Goal: Information Seeking & Learning: Learn about a topic

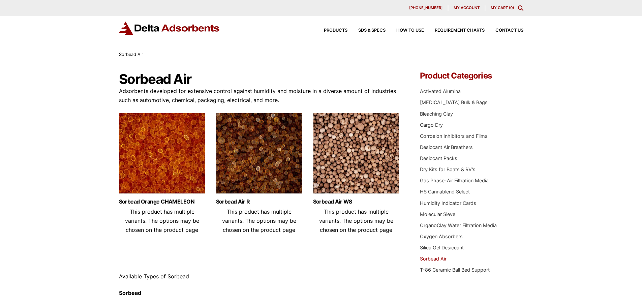
click at [174, 197] on div "Sorbead Orange CHAMELEON This product has multiple variants. The options may be…" at bounding box center [162, 217] width 86 height 46
click at [175, 200] on link "Sorbead Orange CHAMELEON" at bounding box center [162, 202] width 86 height 6
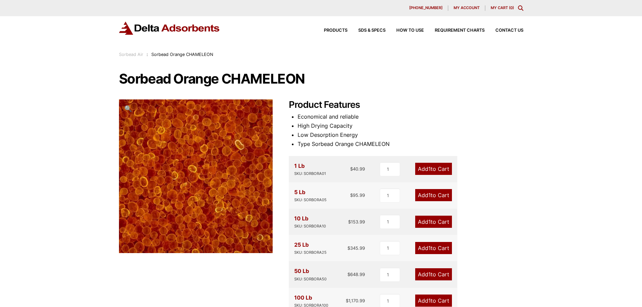
scroll to position [34, 0]
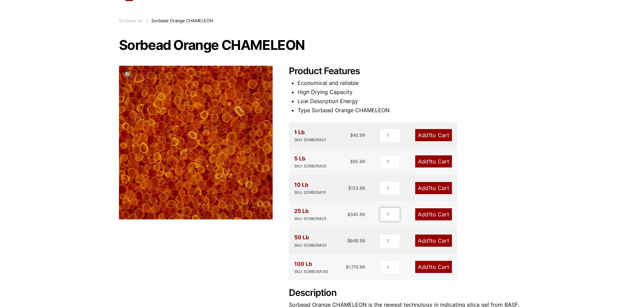
click at [388, 214] on input "1" at bounding box center [390, 214] width 20 height 14
drag, startPoint x: 388, startPoint y: 215, endPoint x: 384, endPoint y: 216, distance: 3.8
click at [384, 216] on input "1" at bounding box center [390, 214] width 20 height 14
click at [385, 216] on input "1" at bounding box center [390, 214] width 20 height 14
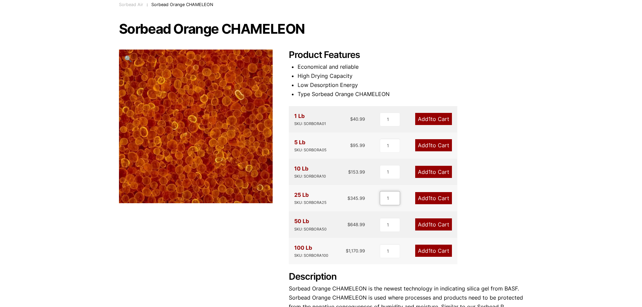
scroll to position [0, 0]
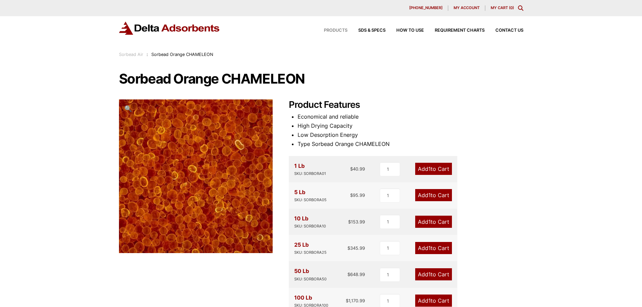
click at [341, 30] on span "Products" at bounding box center [336, 30] width 24 height 4
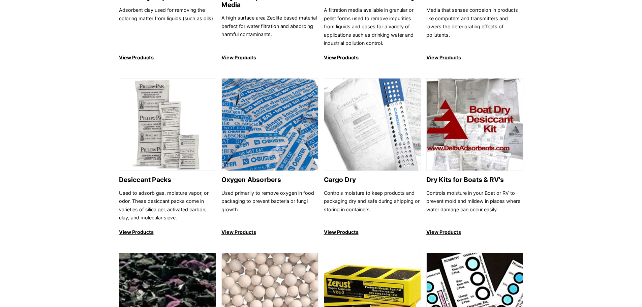
scroll to position [371, 0]
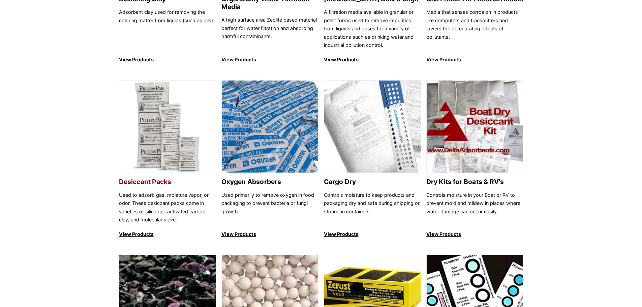
click at [162, 183] on h2 "Desiccant Packs" at bounding box center [167, 182] width 97 height 8
click at [462, 157] on img at bounding box center [475, 127] width 96 height 93
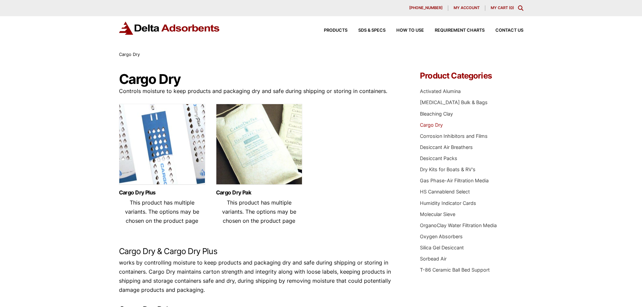
click at [256, 158] on img at bounding box center [259, 146] width 86 height 84
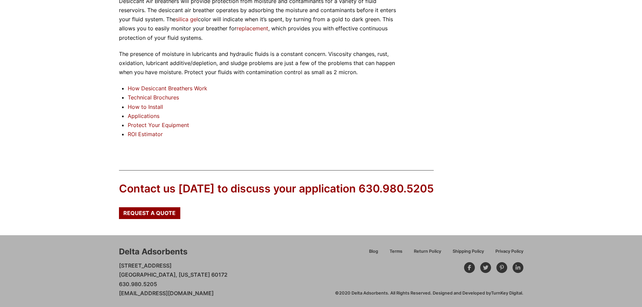
scroll to position [645, 0]
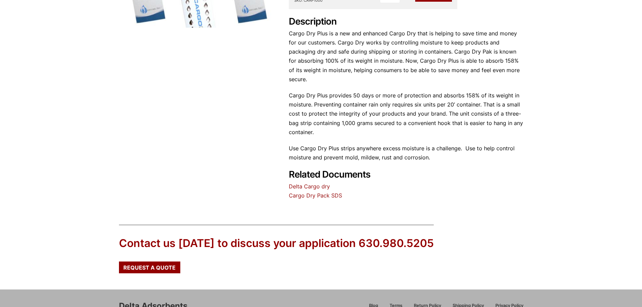
scroll to position [220, 0]
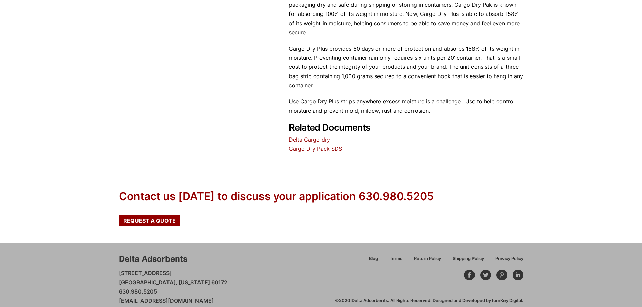
click at [306, 136] on link "Delta Cargo dry" at bounding box center [309, 139] width 41 height 7
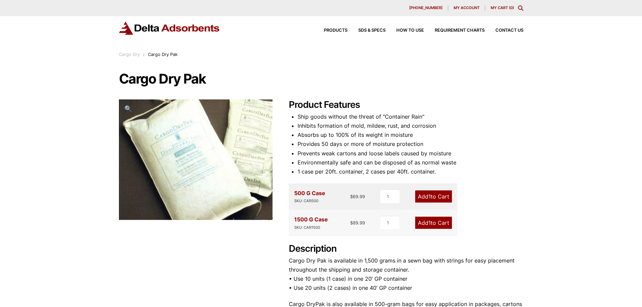
scroll to position [34, 0]
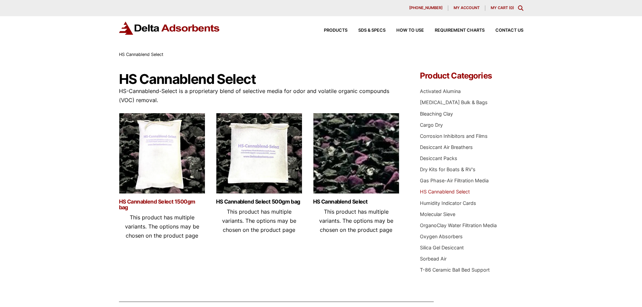
click at [159, 204] on link "HS Cannablend Select 1500gm bag" at bounding box center [162, 204] width 86 height 11
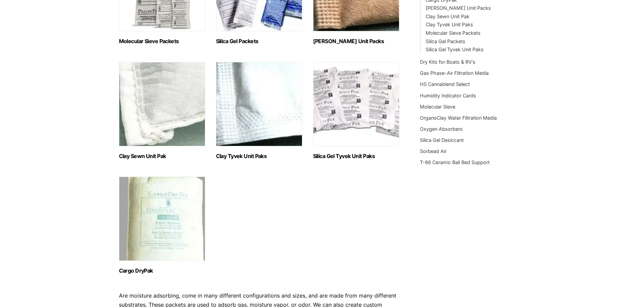
scroll to position [67, 0]
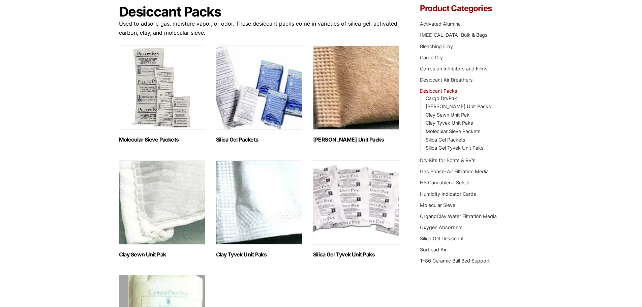
click at [158, 253] on h2 "Clay Sewn Unit Pak (2)" at bounding box center [162, 255] width 86 height 6
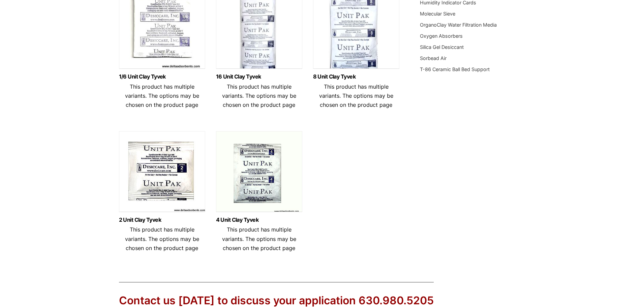
scroll to position [270, 0]
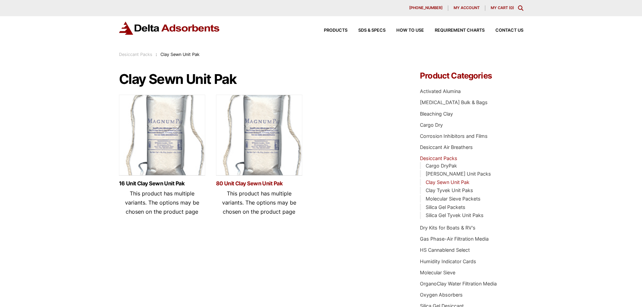
click at [274, 182] on link "80 Unit Clay Sewn Unit Pak" at bounding box center [259, 184] width 86 height 6
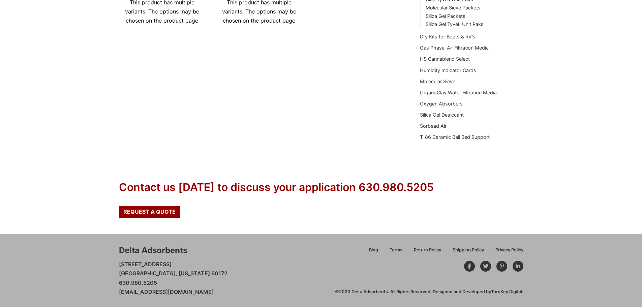
scroll to position [192, 0]
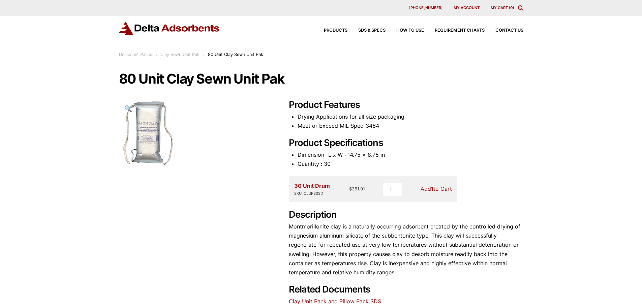
click at [126, 106] on span "🔍" at bounding box center [128, 108] width 8 height 7
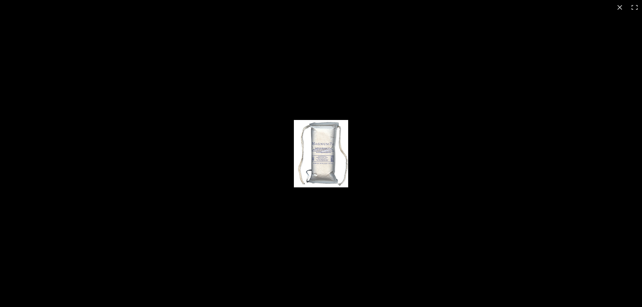
click at [310, 114] on div at bounding box center [321, 153] width 642 height 307
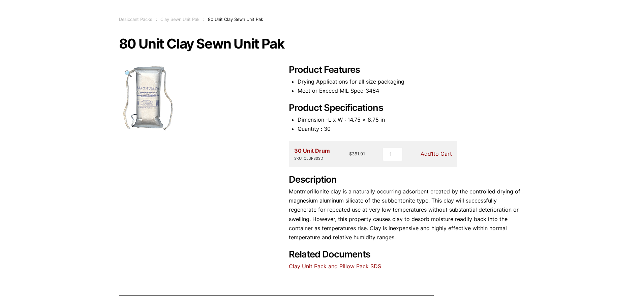
scroll to position [27, 0]
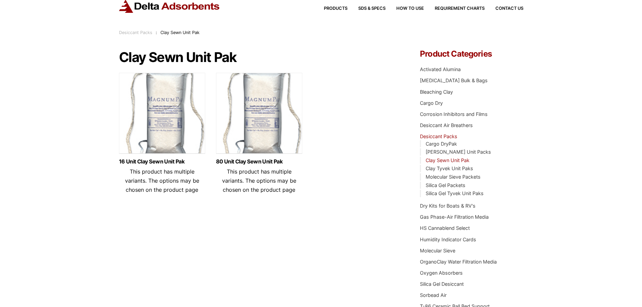
scroll to position [34, 0]
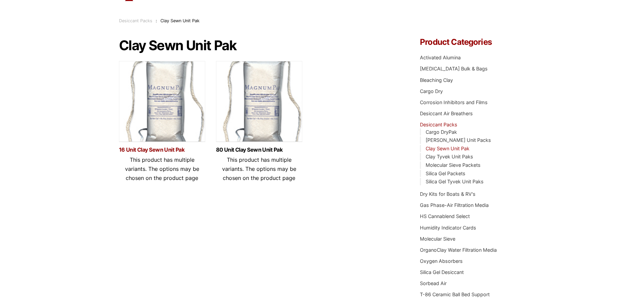
click at [157, 148] on link "16 Unit Clay Sewn Unit Pak" at bounding box center [162, 150] width 86 height 6
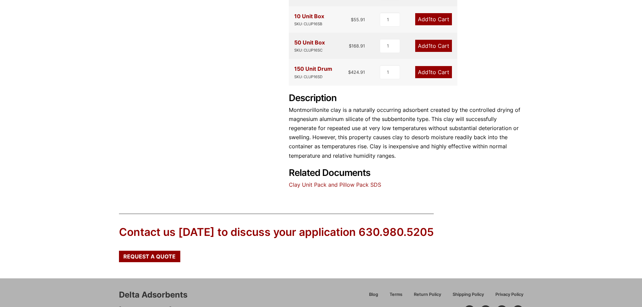
scroll to position [202, 0]
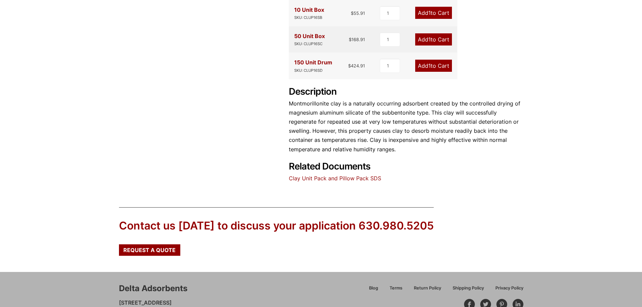
click at [332, 178] on link "Clay Unit Pack and Pillow Pack SDS" at bounding box center [335, 178] width 92 height 7
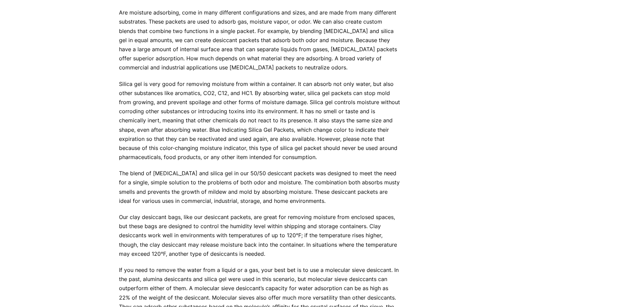
scroll to position [641, 0]
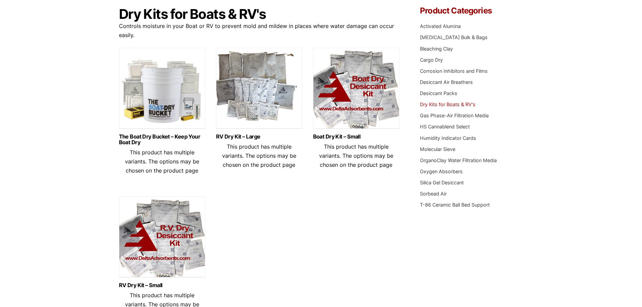
scroll to position [67, 0]
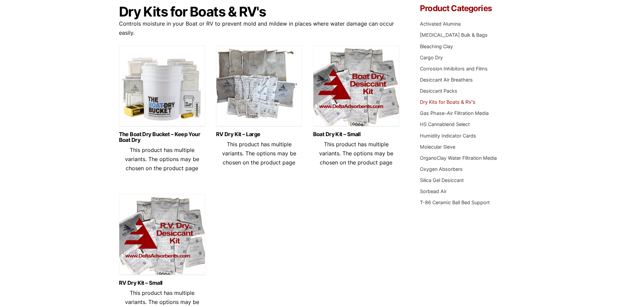
click at [151, 98] on img at bounding box center [162, 88] width 86 height 84
click at [156, 129] on div "The Boat Dry Bucket – Keep Your Boat Dry This product has multiple variants. Th…" at bounding box center [162, 152] width 86 height 52
click at [158, 137] on link "The Boat Dry Bucket – Keep Your Boat Dry" at bounding box center [162, 137] width 86 height 11
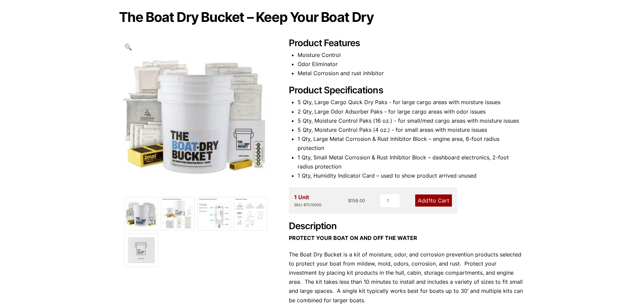
scroll to position [67, 0]
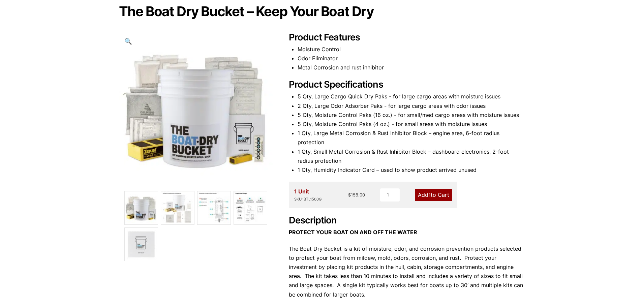
click at [252, 211] on img at bounding box center [250, 208] width 33 height 33
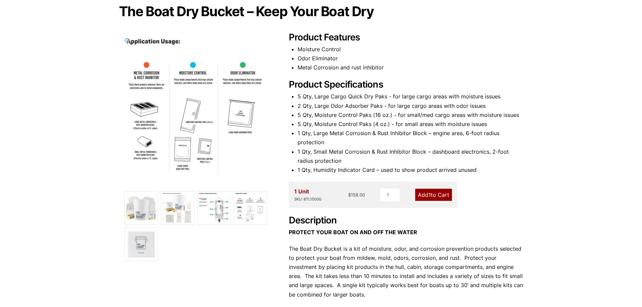
click at [215, 210] on img at bounding box center [214, 208] width 33 height 33
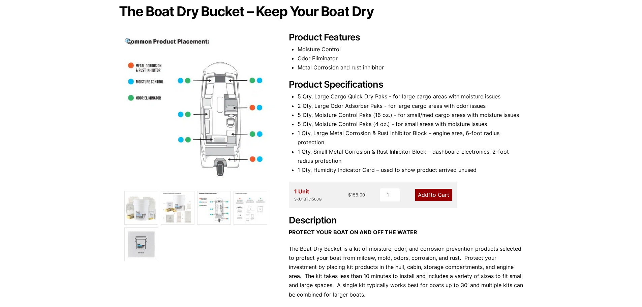
click at [135, 253] on img at bounding box center [141, 244] width 33 height 33
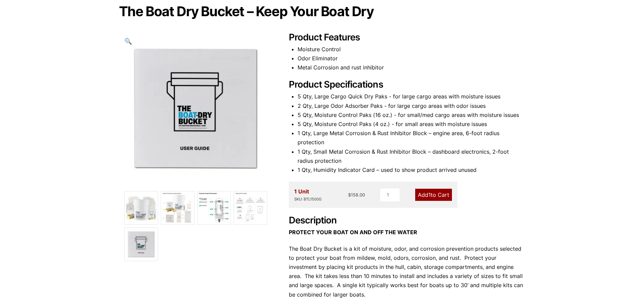
click at [201, 207] on img at bounding box center [214, 208] width 33 height 33
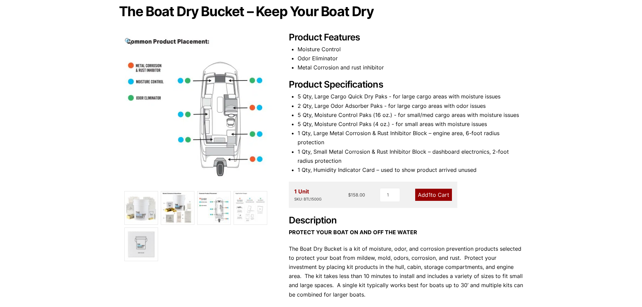
click at [183, 208] on img at bounding box center [177, 208] width 33 height 33
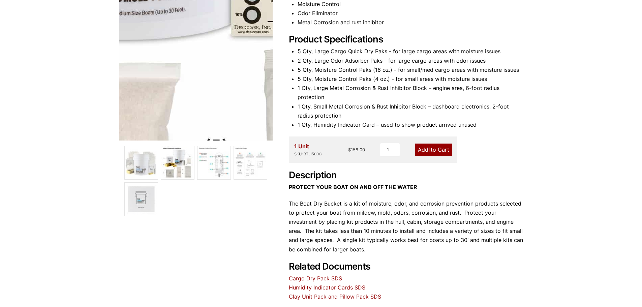
scroll to position [101, 0]
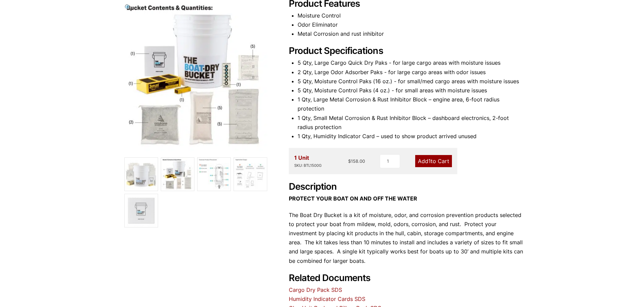
click at [129, 8] on span "🔍" at bounding box center [128, 7] width 8 height 7
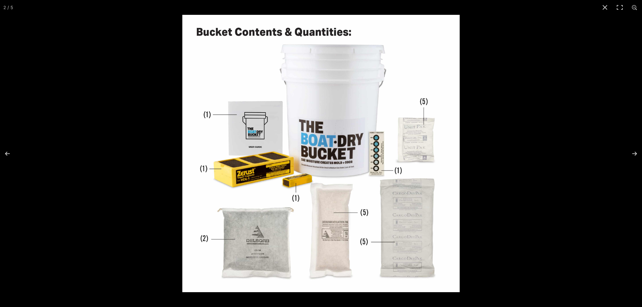
scroll to position [67, 0]
click at [299, 191] on img at bounding box center [321, 154] width 278 height 278
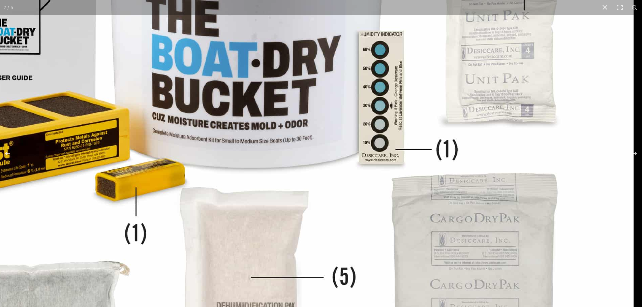
click at [216, 278] on img at bounding box center [212, 97] width 843 height 843
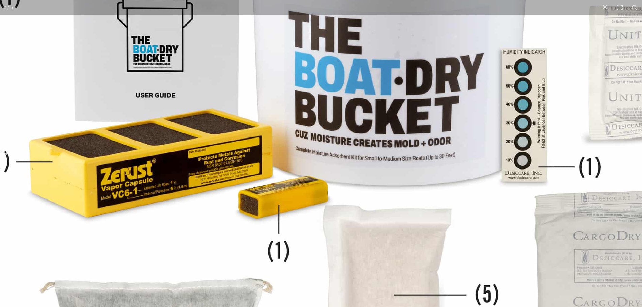
click at [435, 112] on img at bounding box center [355, 115] width 843 height 843
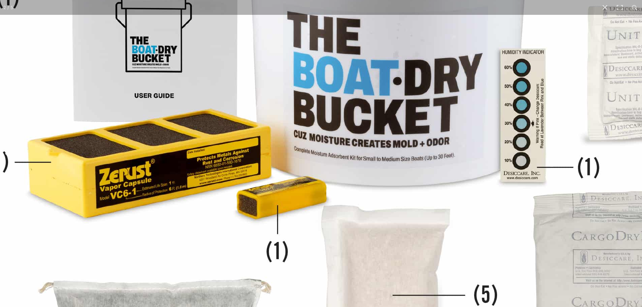
scroll to position [270, 0]
click at [305, 178] on img at bounding box center [354, 115] width 843 height 843
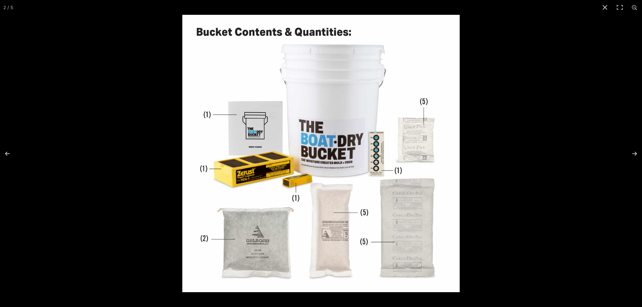
scroll to position [0, 0]
